Goal: Task Accomplishment & Management: Manage account settings

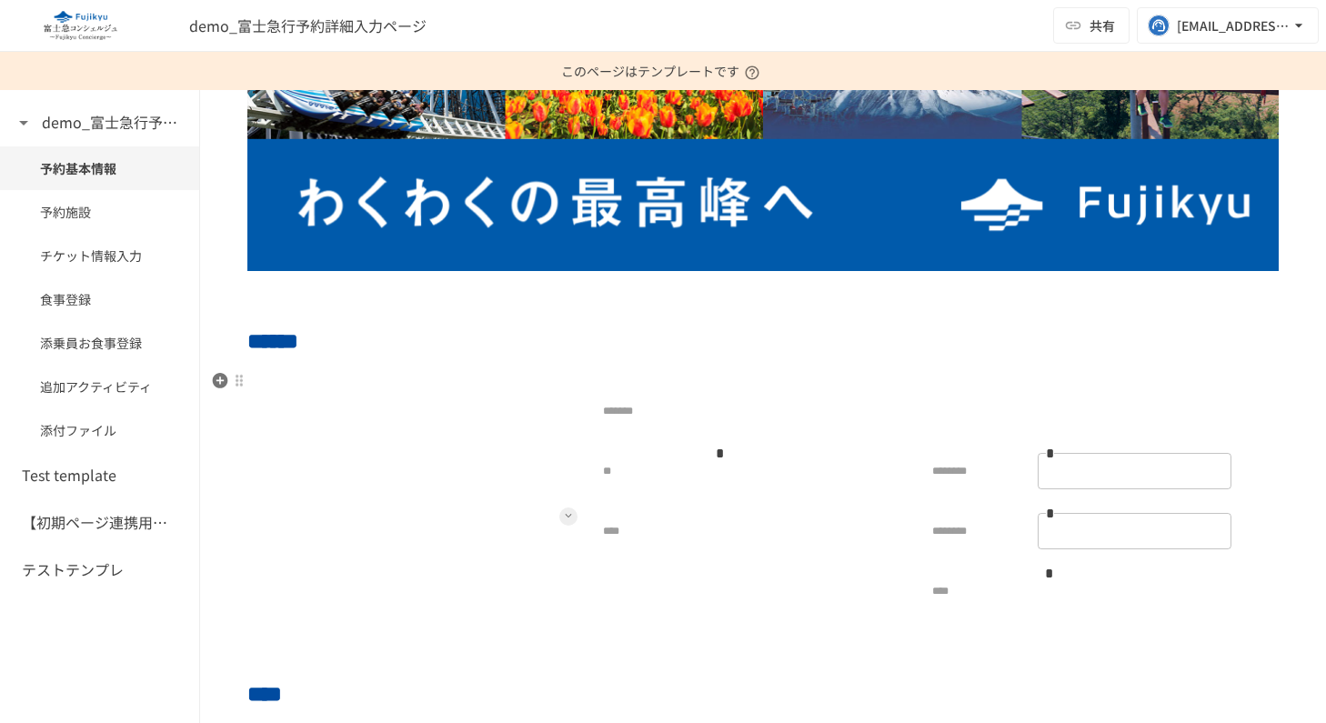
scroll to position [479, 0]
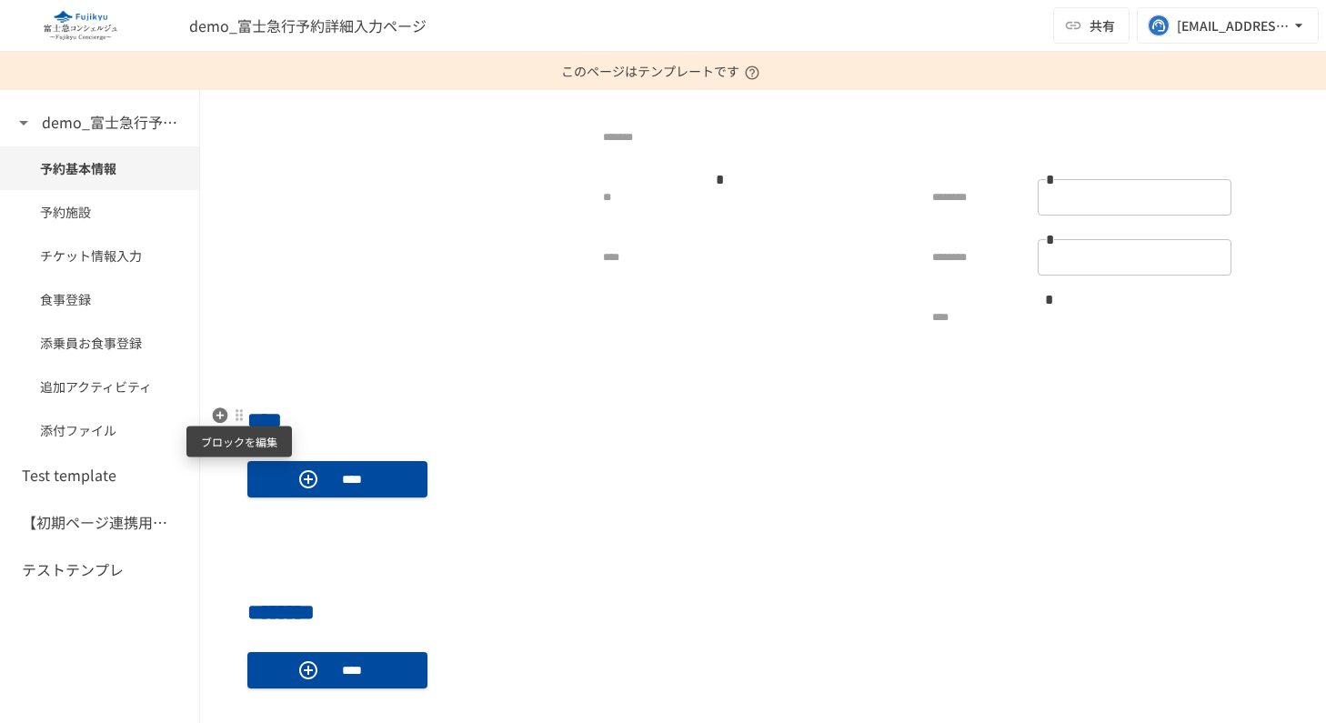
click at [240, 418] on div at bounding box center [239, 415] width 15 height 15
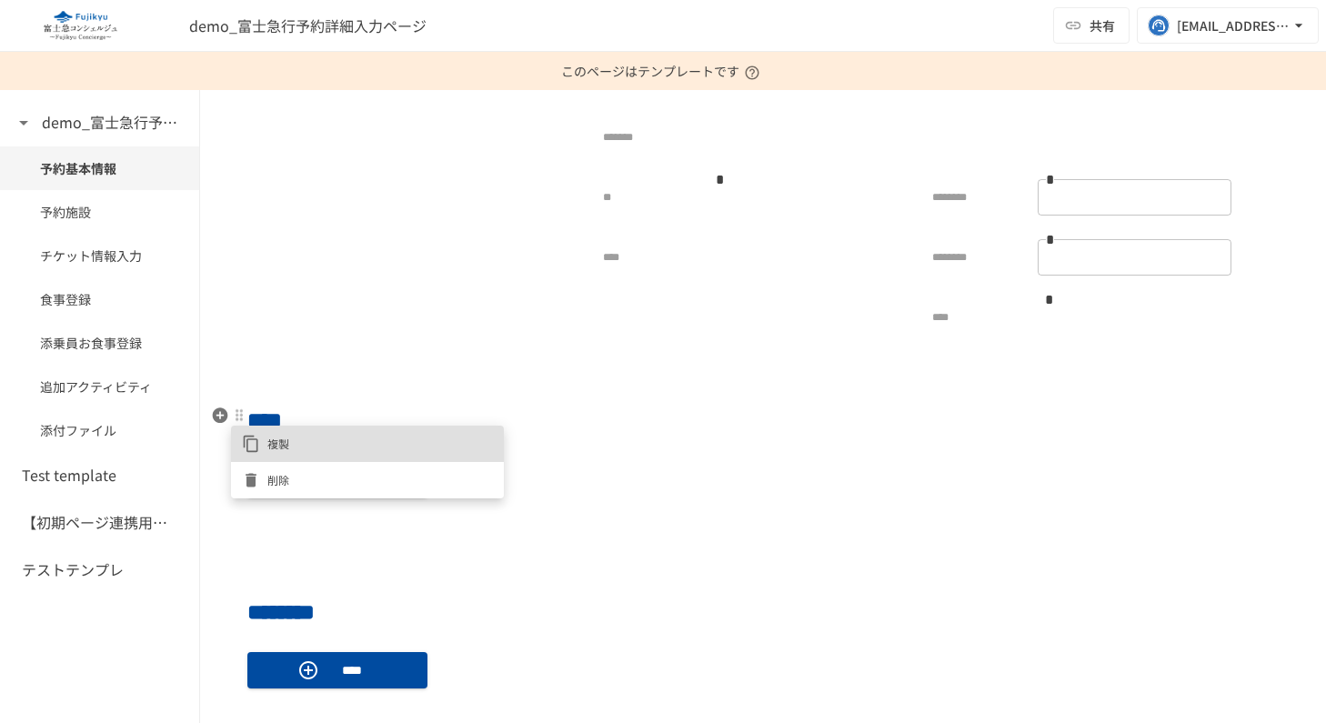
click at [678, 547] on div at bounding box center [663, 361] width 1326 height 723
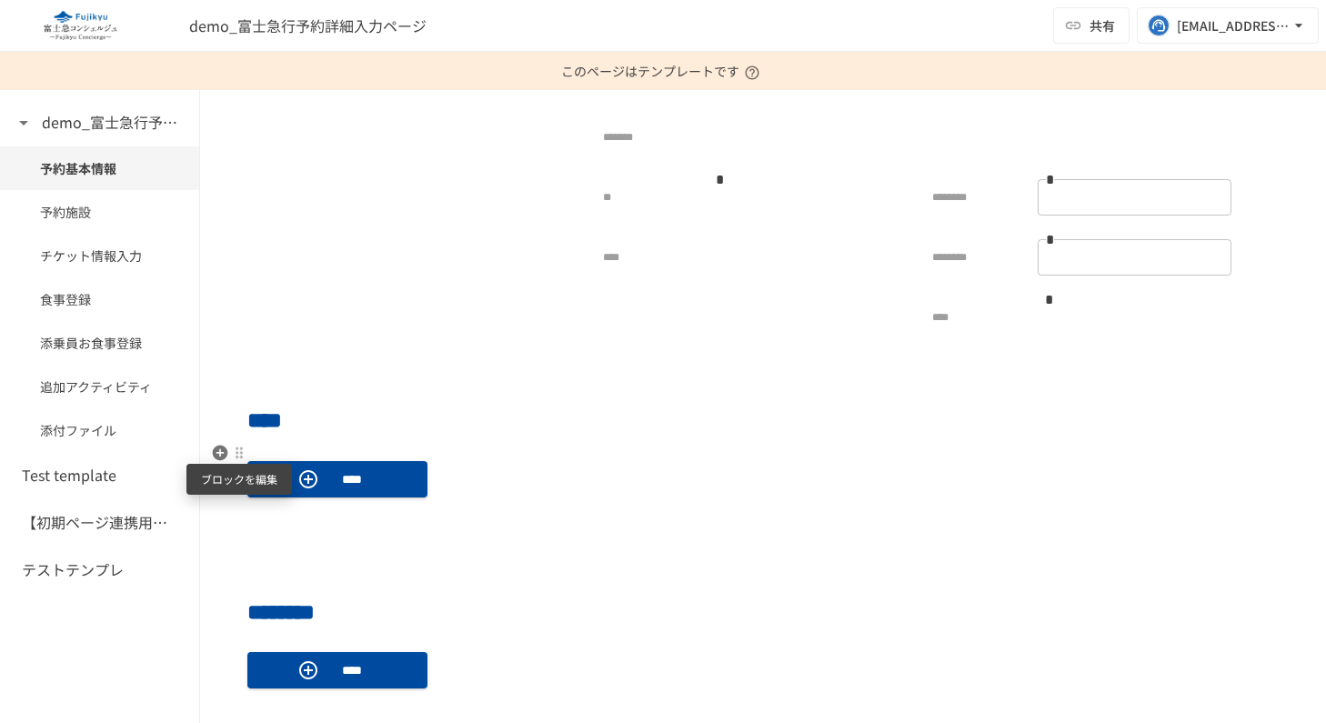
click at [232, 450] on div at bounding box center [239, 453] width 15 height 15
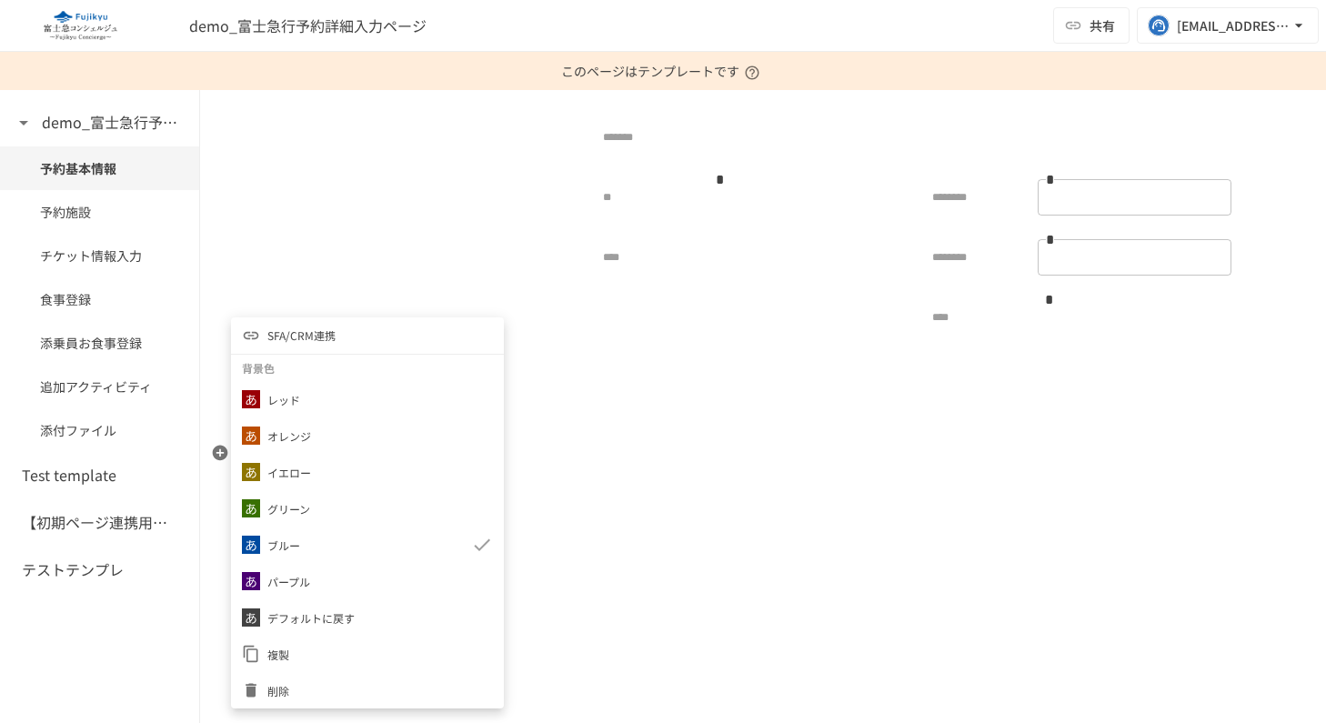
click at [317, 341] on span "SFA/CRM連携" at bounding box center [301, 335] width 68 height 17
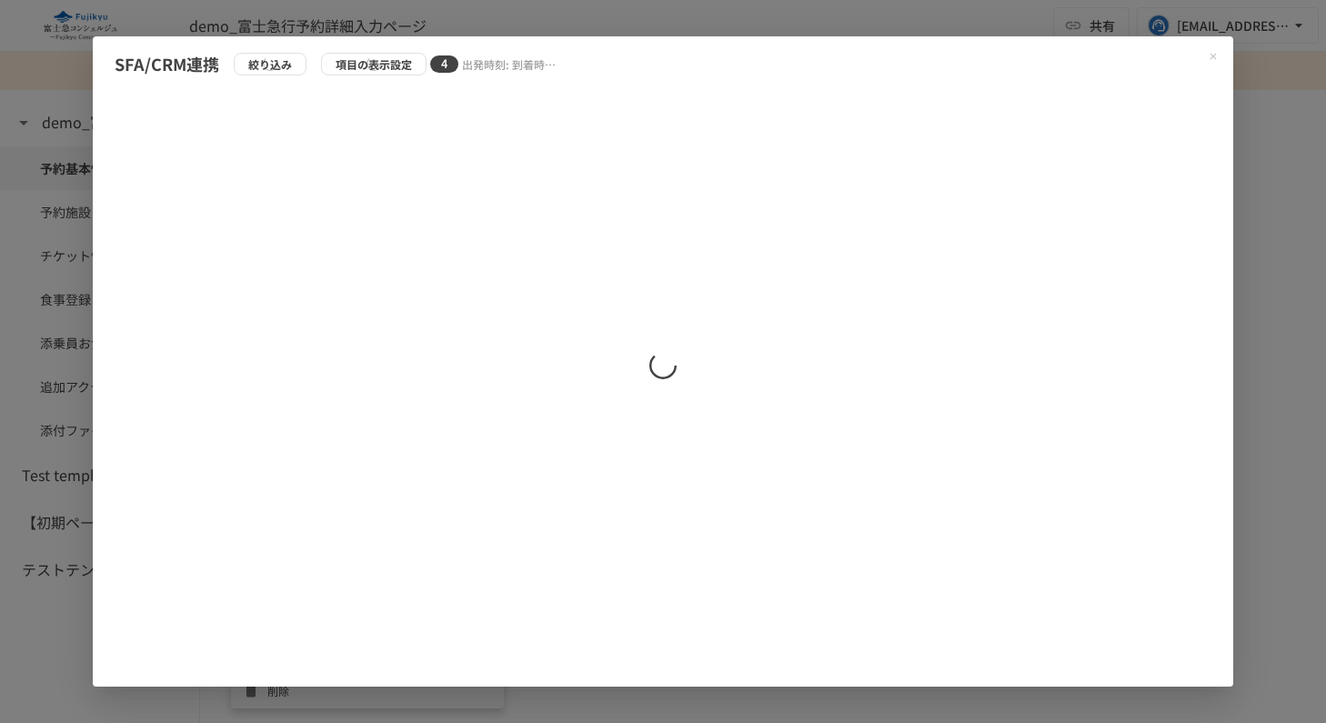
click at [388, 64] on div "項目の表示設定 4 出発時刻: 到着時間: キャンセルポリシー: 予約施設" at bounding box center [440, 64] width 239 height 23
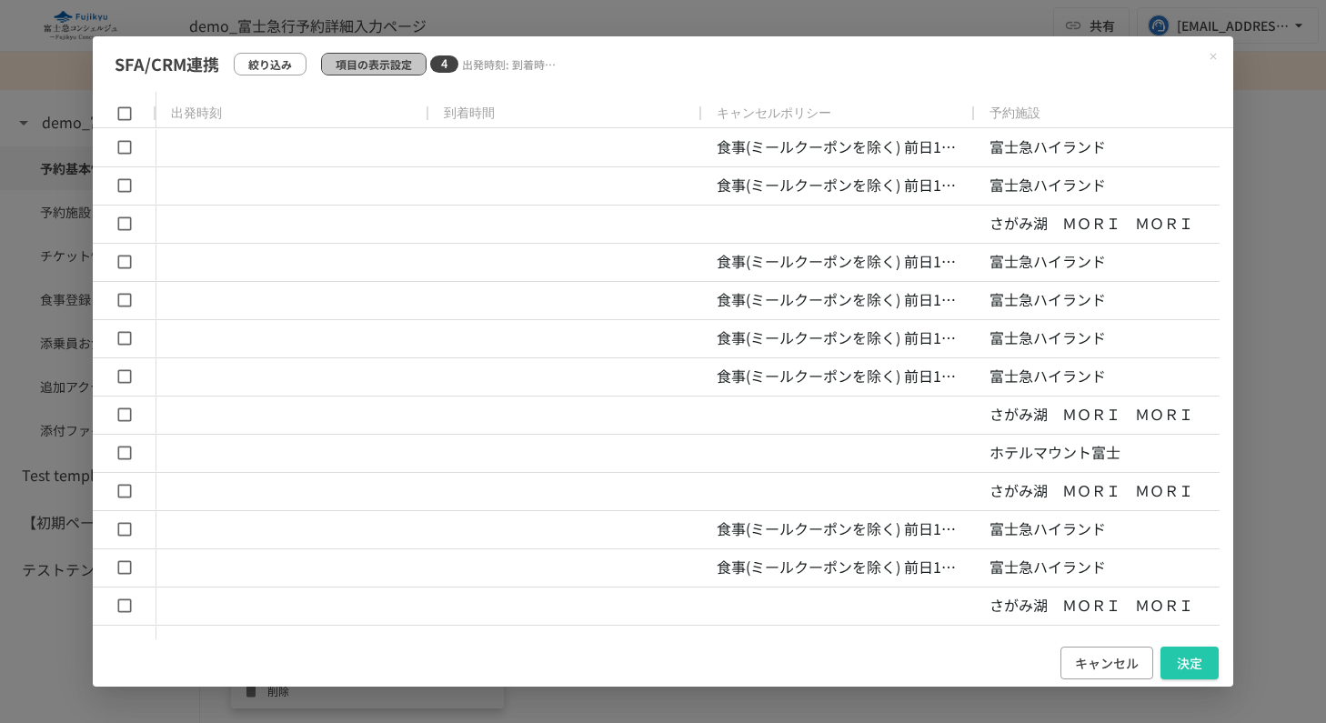
click at [390, 65] on p "項目の表示設定" at bounding box center [374, 63] width 76 height 17
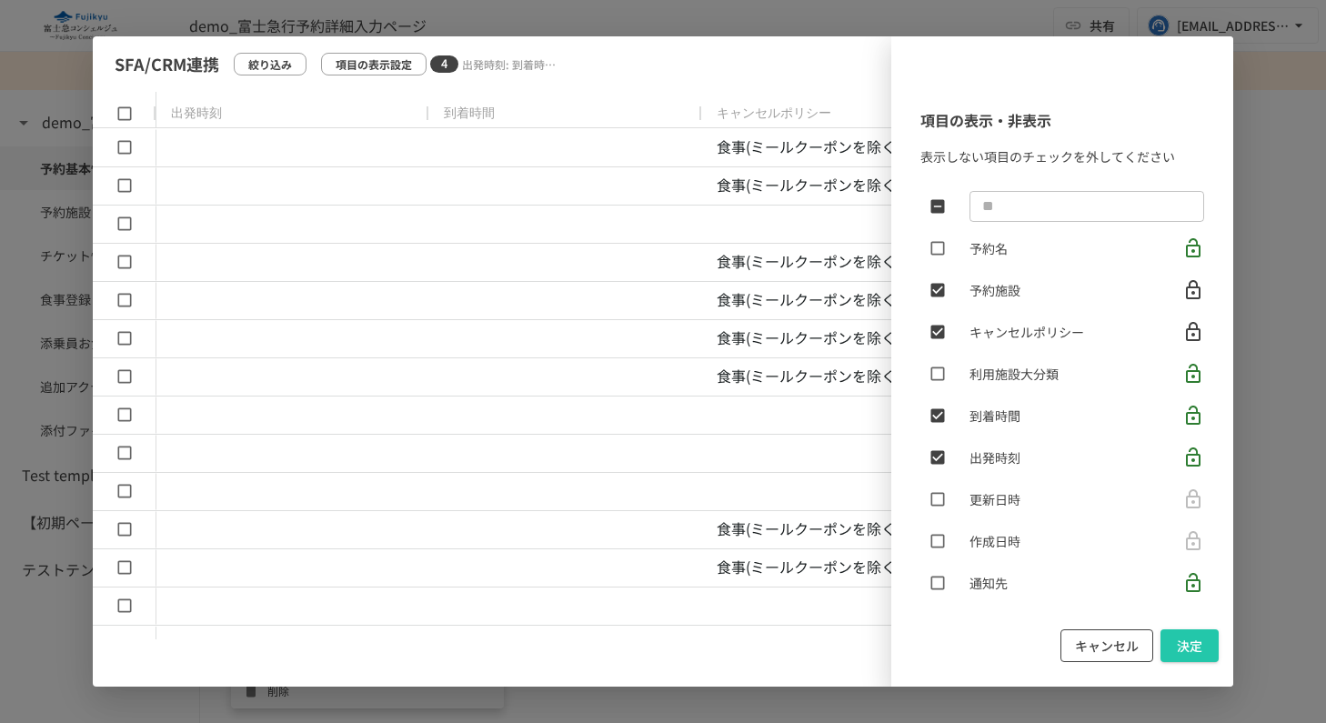
click at [1118, 653] on button "キャンセル" at bounding box center [1107, 647] width 93 height 34
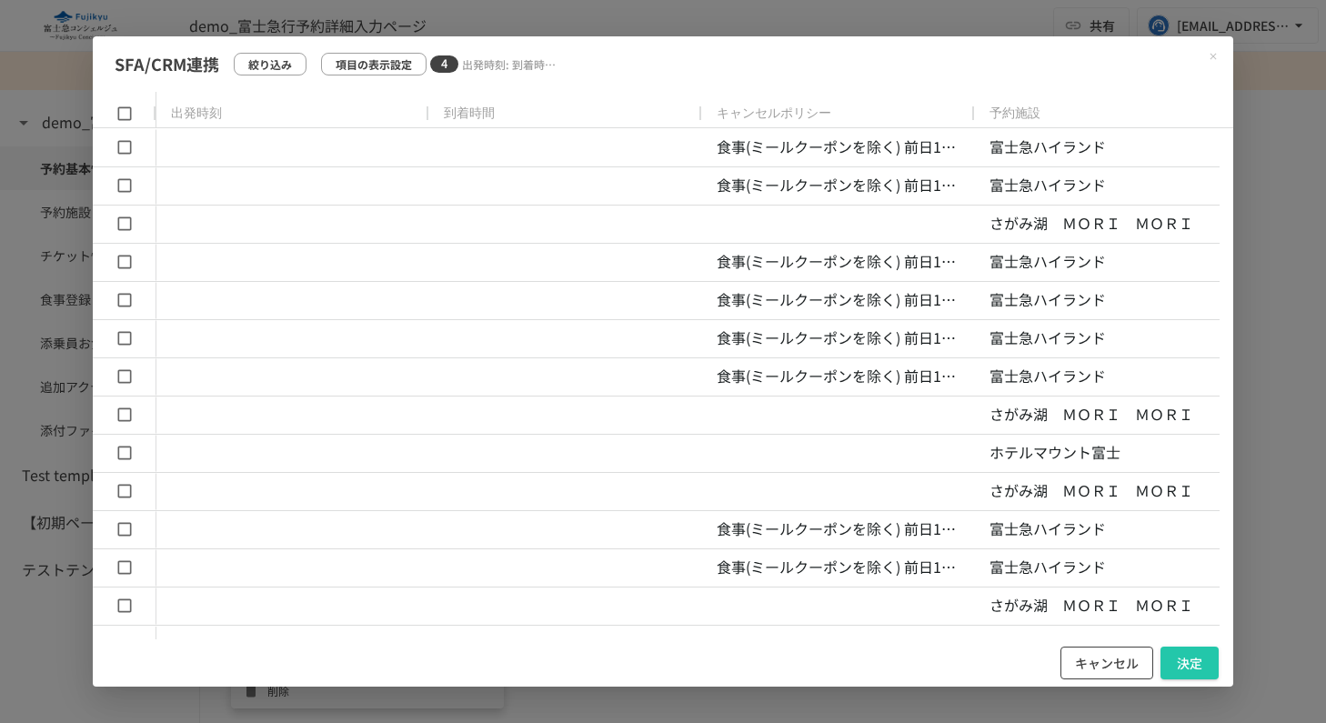
click at [1112, 666] on button "キャンセル" at bounding box center [1107, 664] width 93 height 34
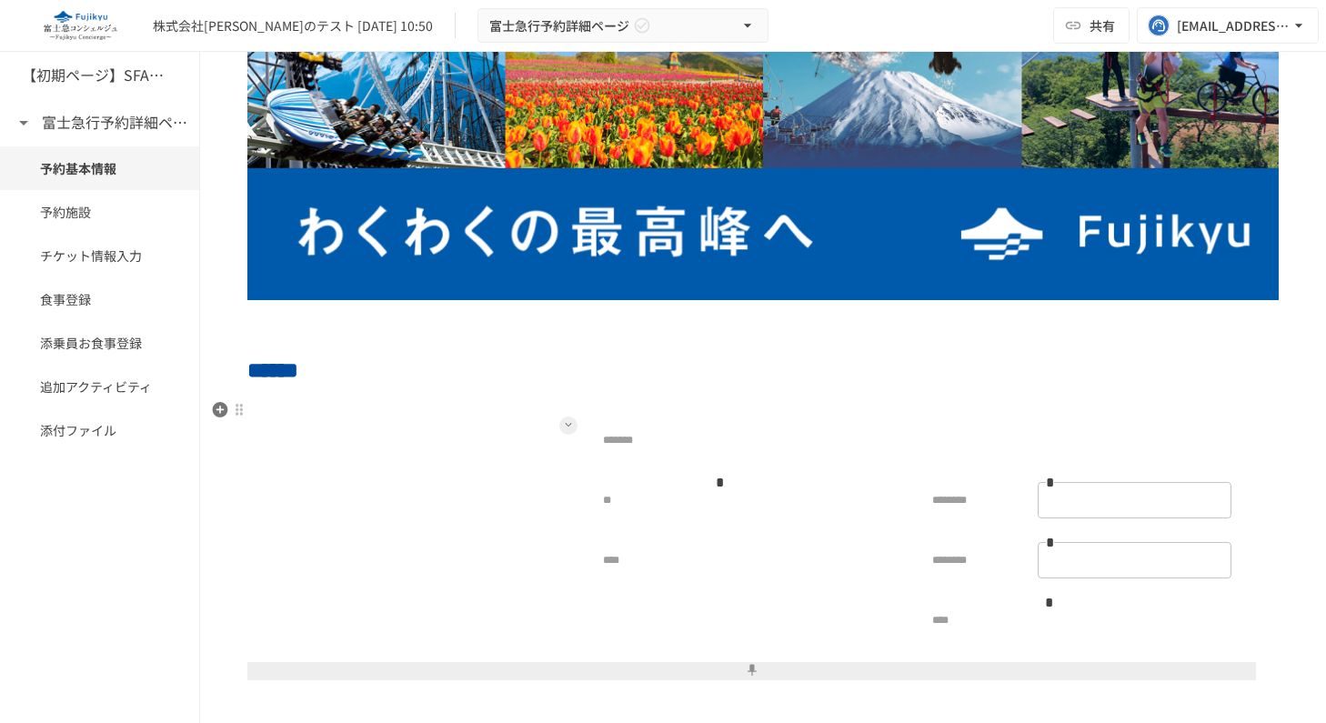
scroll to position [136, 0]
